Goal: Check status: Check status

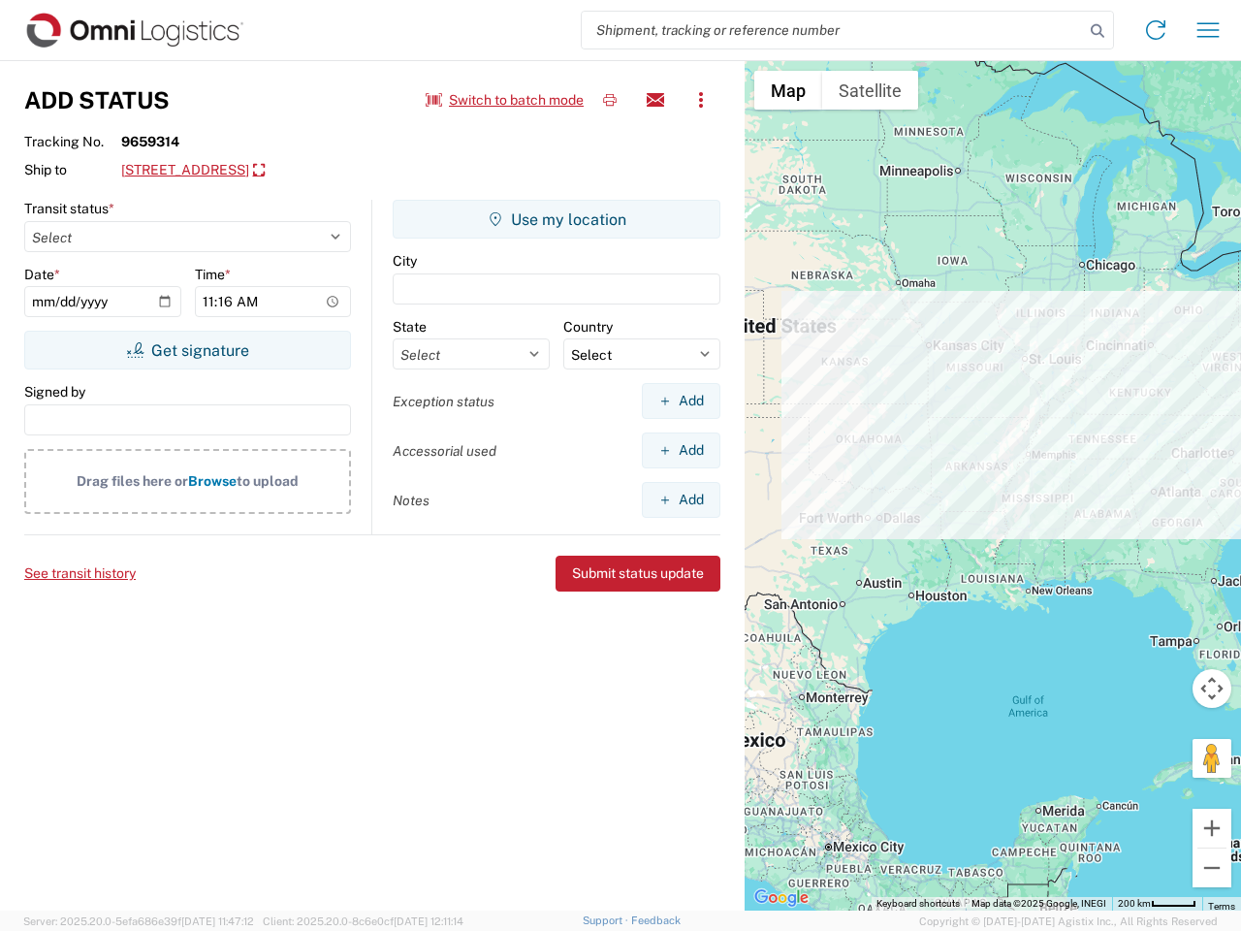
click at [833, 30] on input "search" at bounding box center [833, 30] width 502 height 37
click at [1097, 31] on icon at bounding box center [1097, 30] width 27 height 27
click at [1156, 30] on icon at bounding box center [1155, 30] width 31 height 31
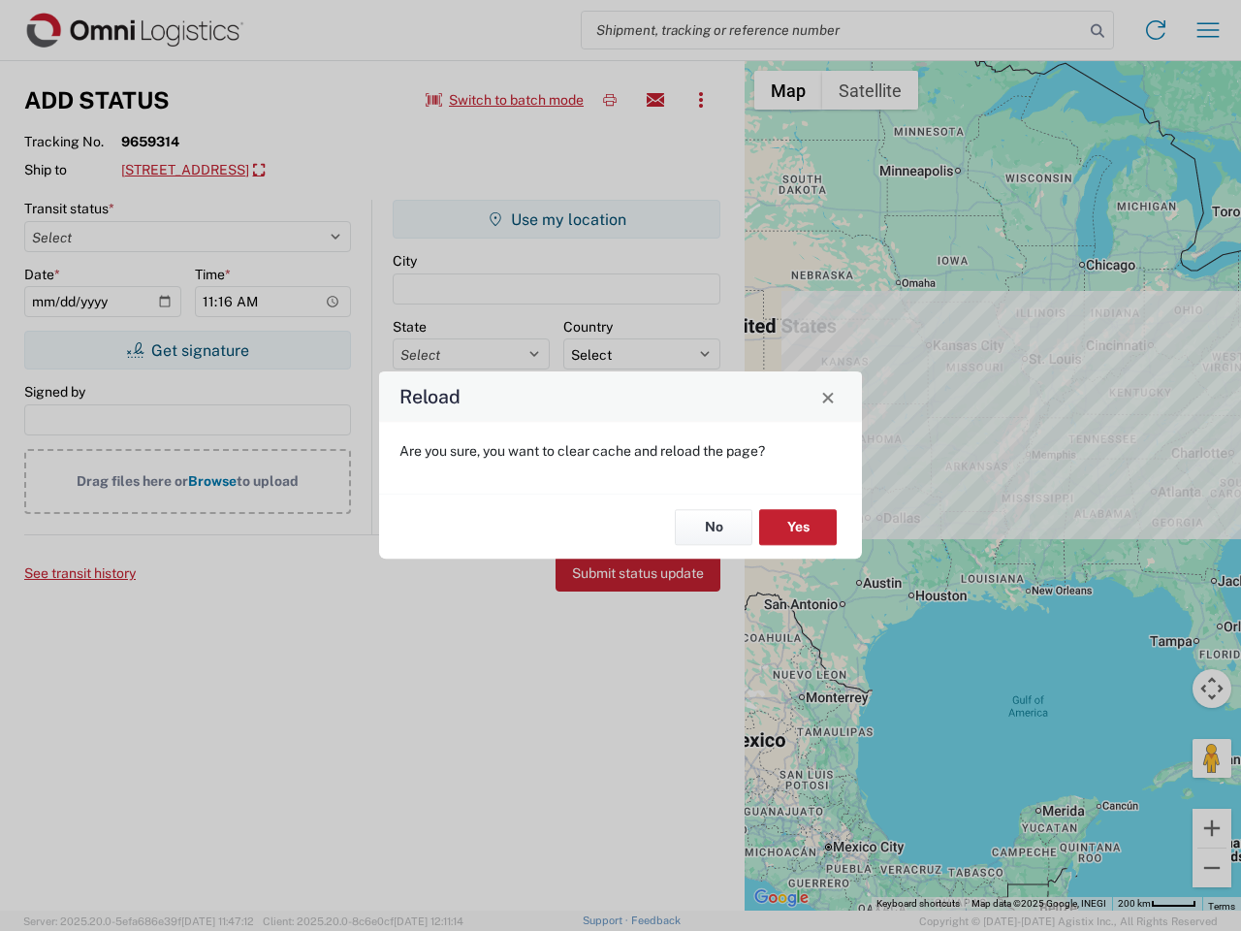
click at [1208, 30] on div "Reload Are you sure, you want to clear cache and reload the page? No Yes" at bounding box center [620, 465] width 1241 height 931
click at [505, 100] on div "Reload Are you sure, you want to clear cache and reload the page? No Yes" at bounding box center [620, 465] width 1241 height 931
click at [610, 100] on div "Reload Are you sure, you want to clear cache and reload the page? No Yes" at bounding box center [620, 465] width 1241 height 931
click at [655, 100] on div "Reload Are you sure, you want to clear cache and reload the page? No Yes" at bounding box center [620, 465] width 1241 height 931
click at [701, 100] on div "Reload Are you sure, you want to clear cache and reload the page? No Yes" at bounding box center [620, 465] width 1241 height 931
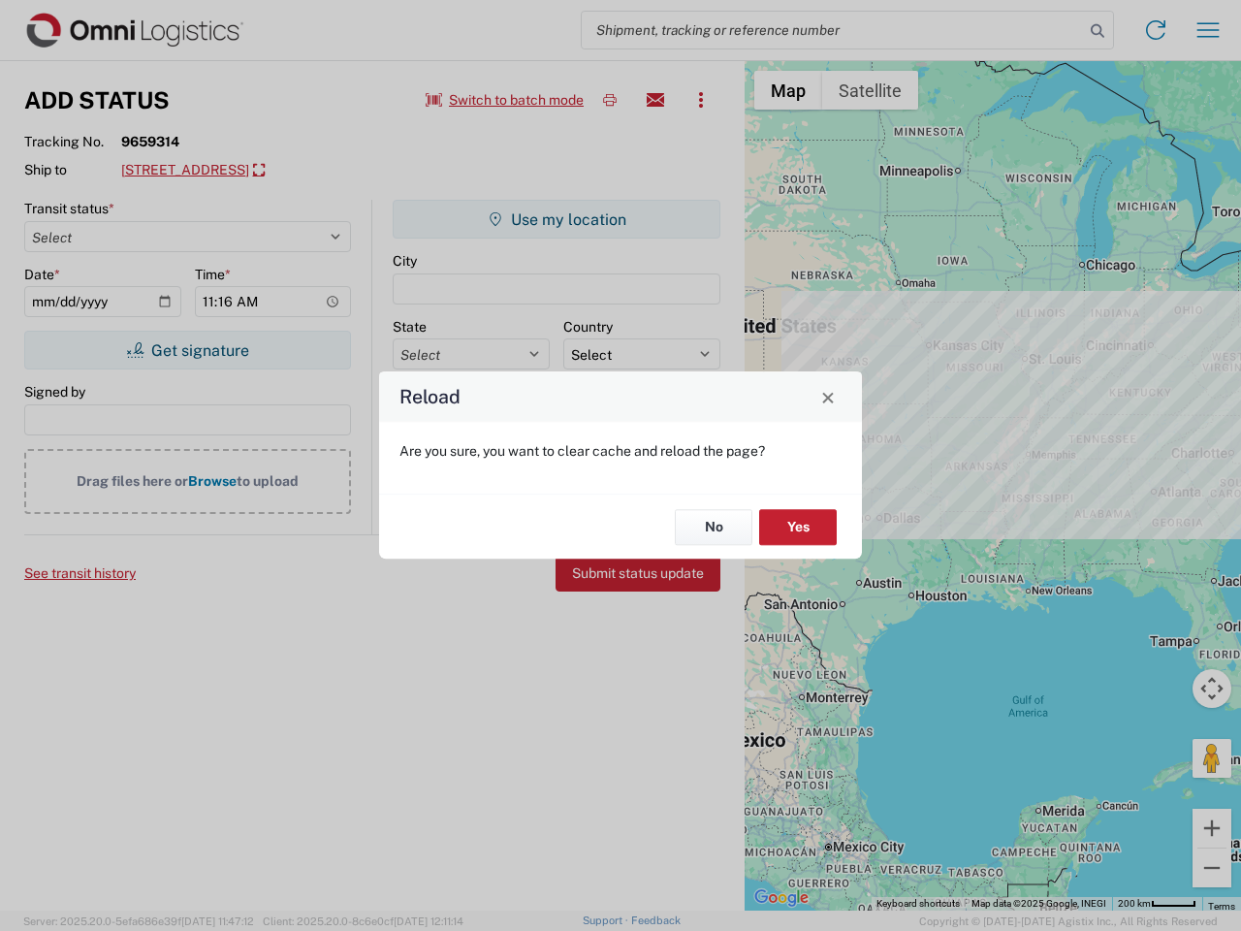
click at [255, 171] on div "Reload Are you sure, you want to clear cache and reload the page? No Yes" at bounding box center [620, 465] width 1241 height 931
click at [187, 350] on div "Reload Are you sure, you want to clear cache and reload the page? No Yes" at bounding box center [620, 465] width 1241 height 931
